Goal: Task Accomplishment & Management: Complete application form

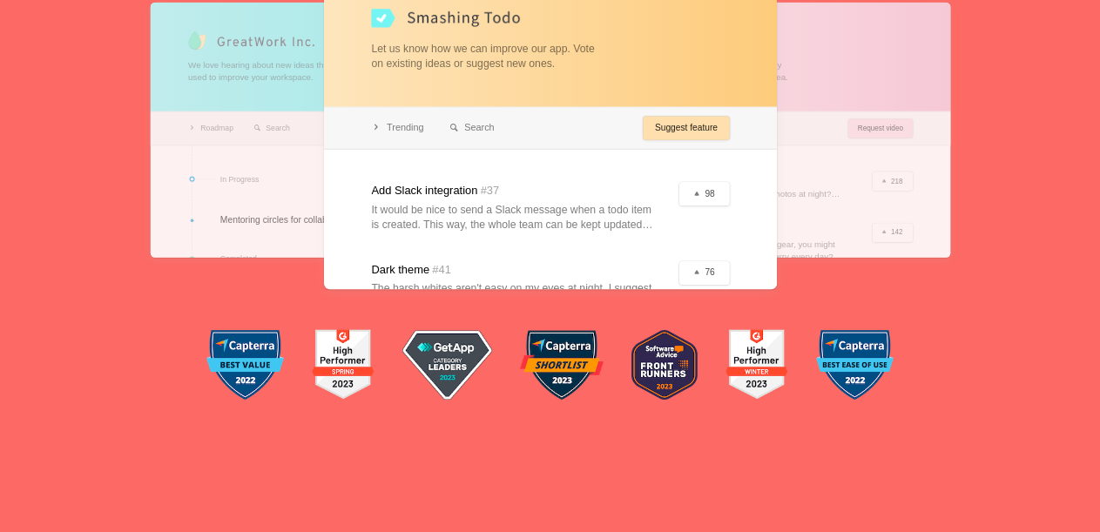
scroll to position [697, 0]
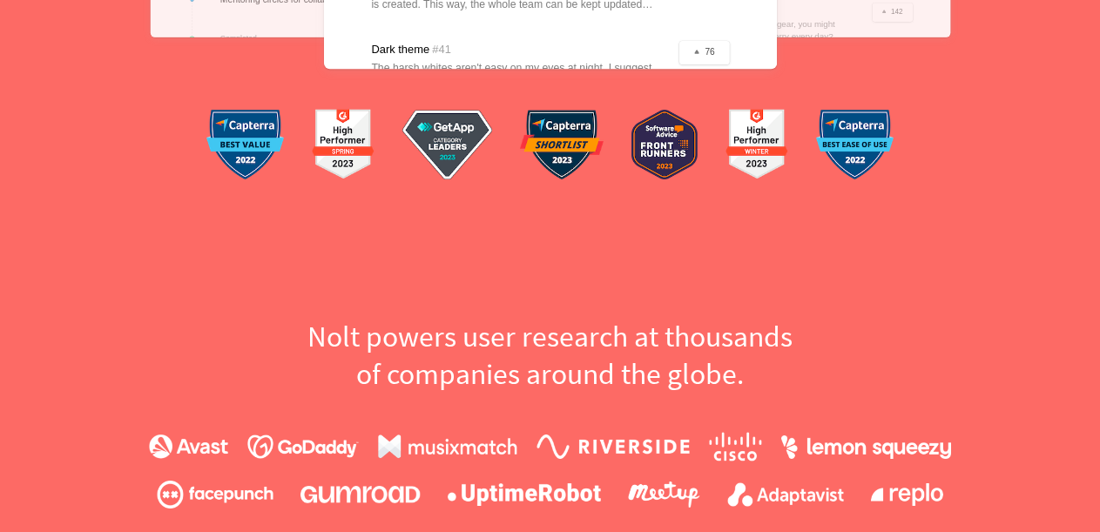
click at [642, 340] on h2 "Nolt powers user research at thousands of companies around the globe." at bounding box center [550, 356] width 601 height 76
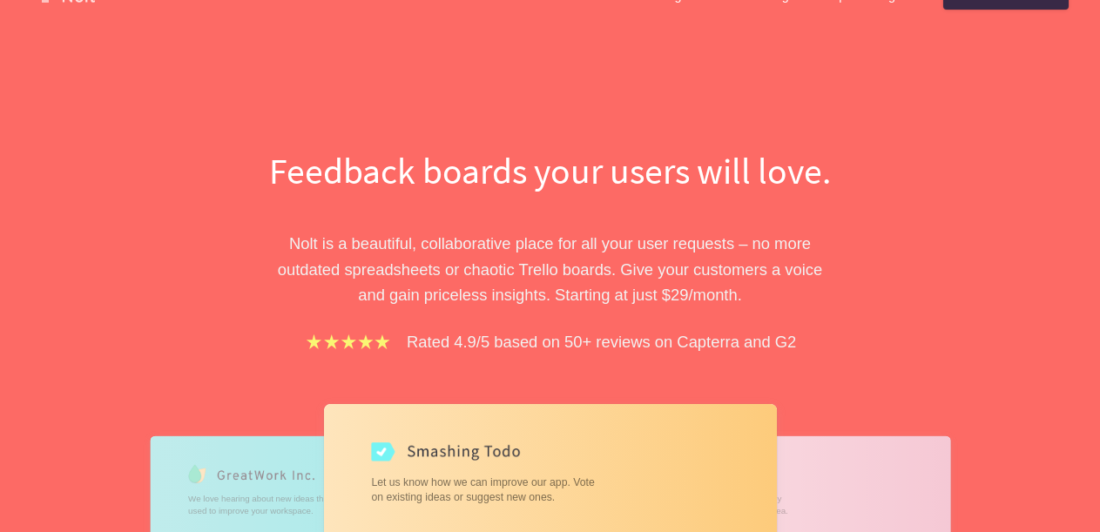
scroll to position [0, 0]
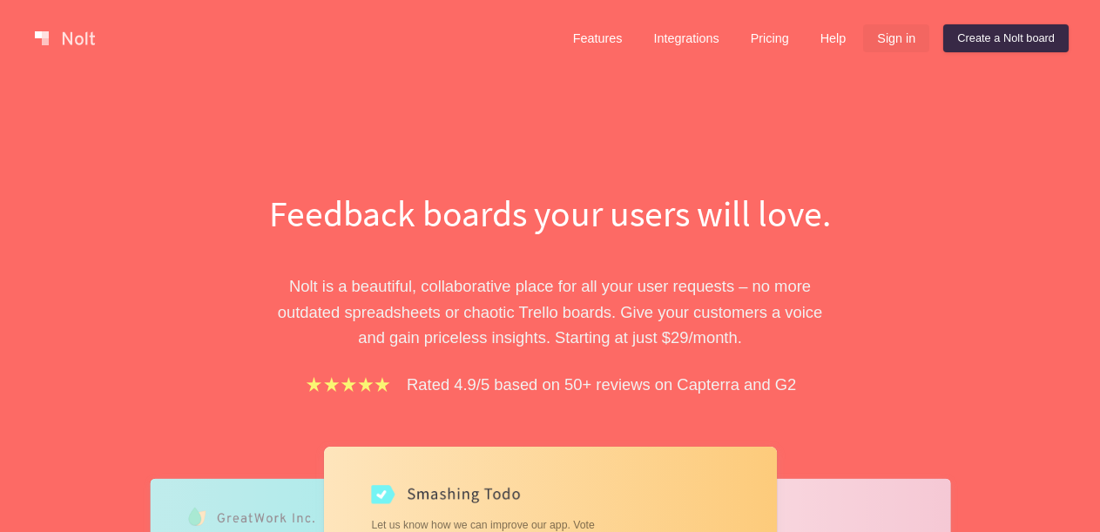
click at [911, 30] on link "Sign in" at bounding box center [896, 38] width 66 height 28
click at [1037, 35] on link "Create a Nolt board" at bounding box center [1005, 38] width 125 height 28
drag, startPoint x: 758, startPoint y: 50, endPoint x: 755, endPoint y: 32, distance: 17.6
click at [758, 42] on link "Pricing" at bounding box center [770, 38] width 66 height 28
click at [755, 32] on link "Pricing" at bounding box center [770, 38] width 66 height 28
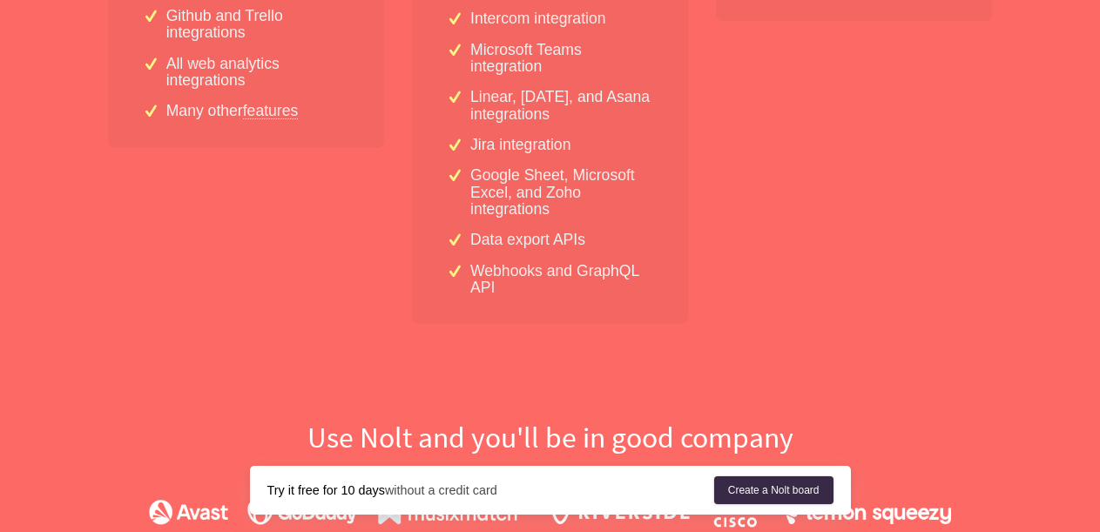
scroll to position [784, 0]
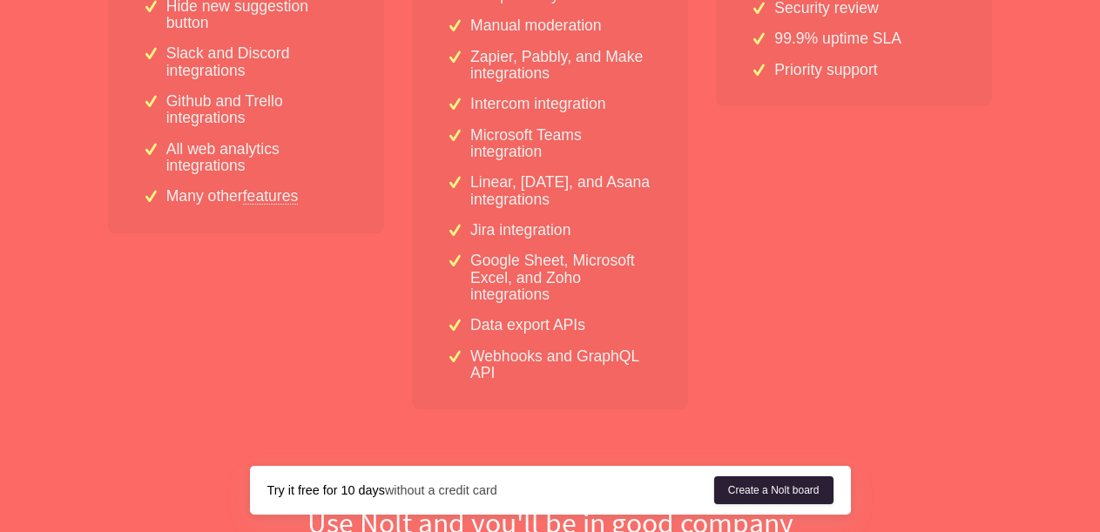
click at [762, 499] on link "Create a Nolt board" at bounding box center [773, 490] width 119 height 28
click at [731, 466] on div "Try it free for 10 days without a credit card Create a [PERSON_NAME] board" at bounding box center [550, 490] width 601 height 49
